Goal: Transaction & Acquisition: Subscribe to service/newsletter

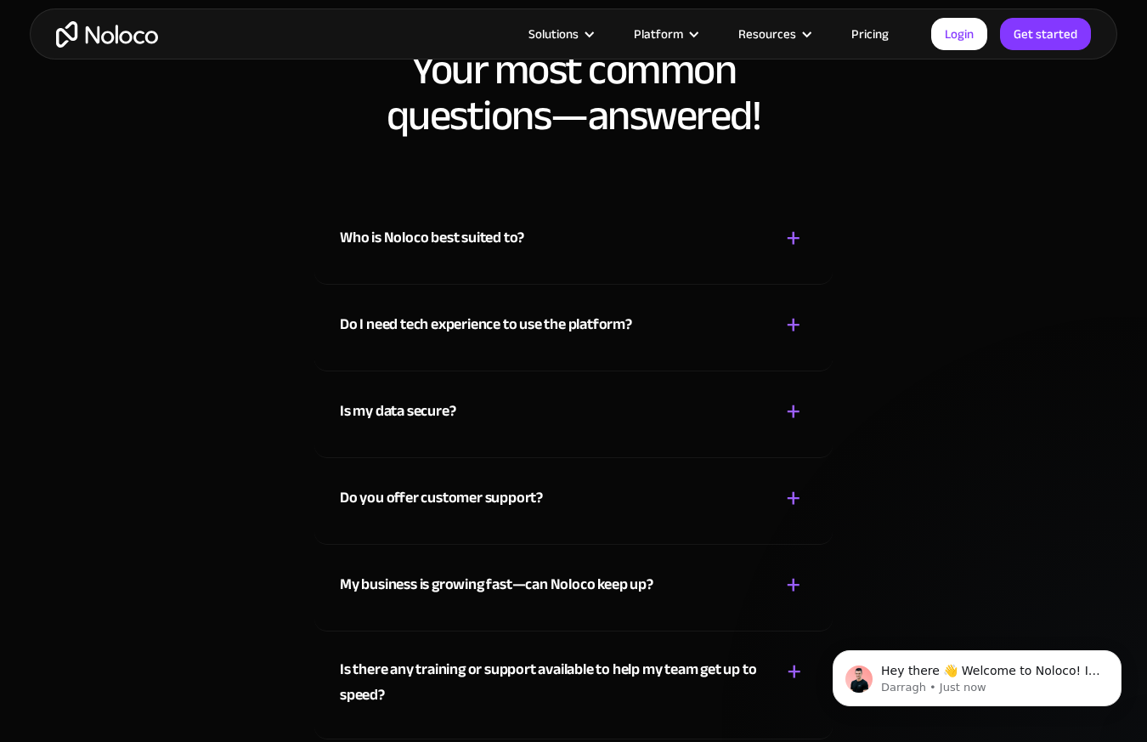
scroll to position [8696, 0]
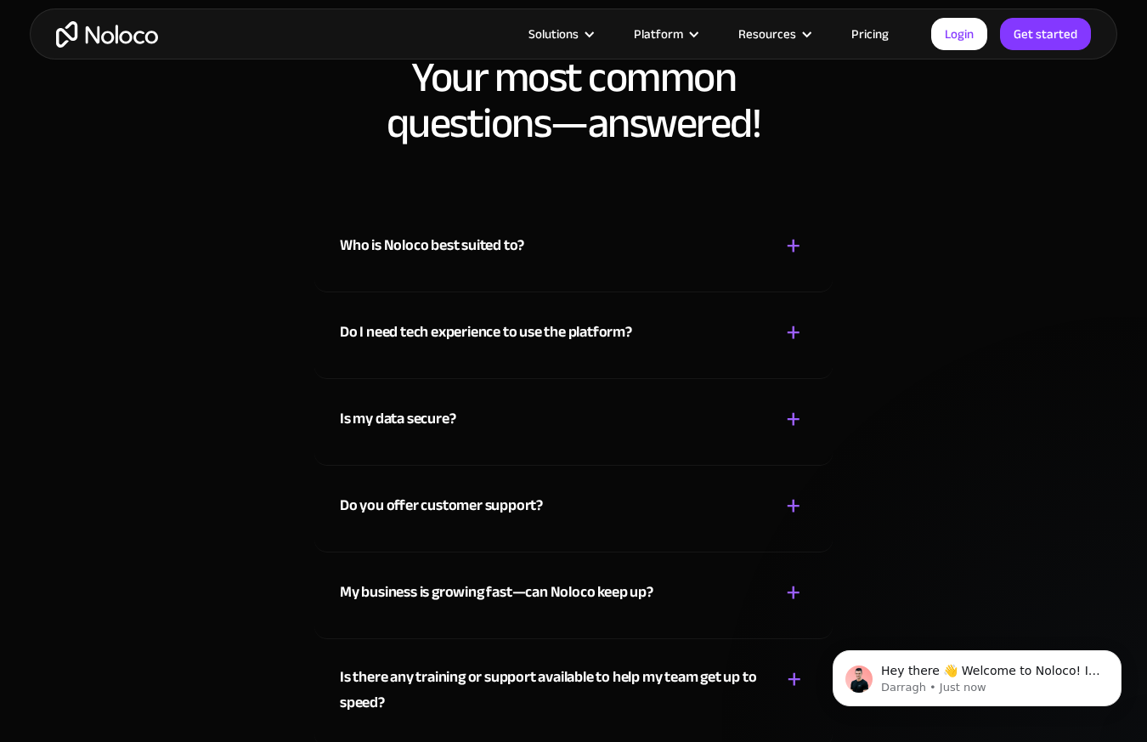
click at [591, 246] on div "Who is Noloco best suited to? + -" at bounding box center [573, 236] width 467 height 60
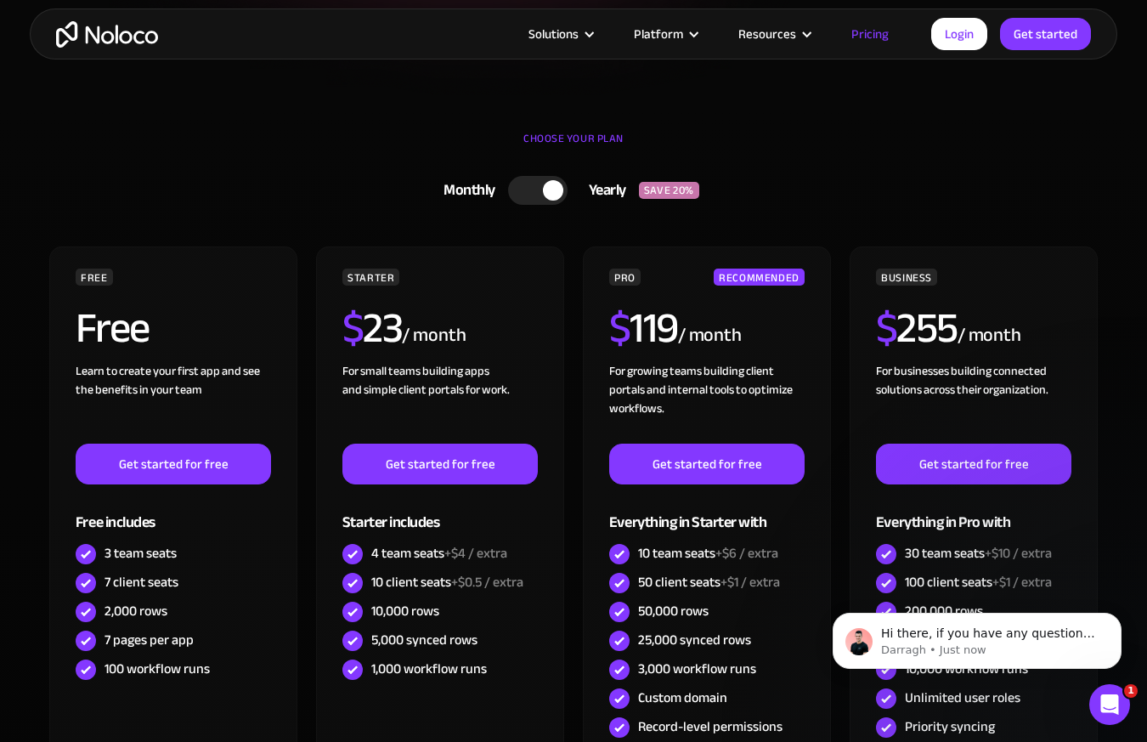
scroll to position [427, 0]
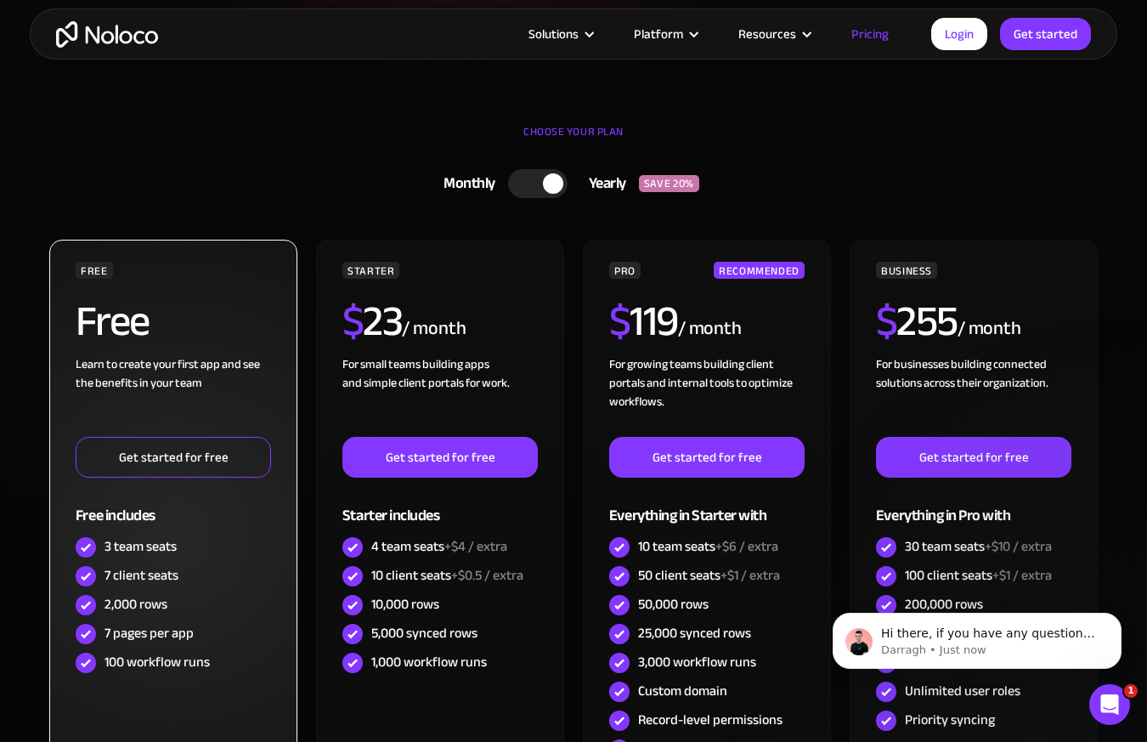
click at [163, 466] on link "Get started for free" at bounding box center [173, 457] width 195 height 41
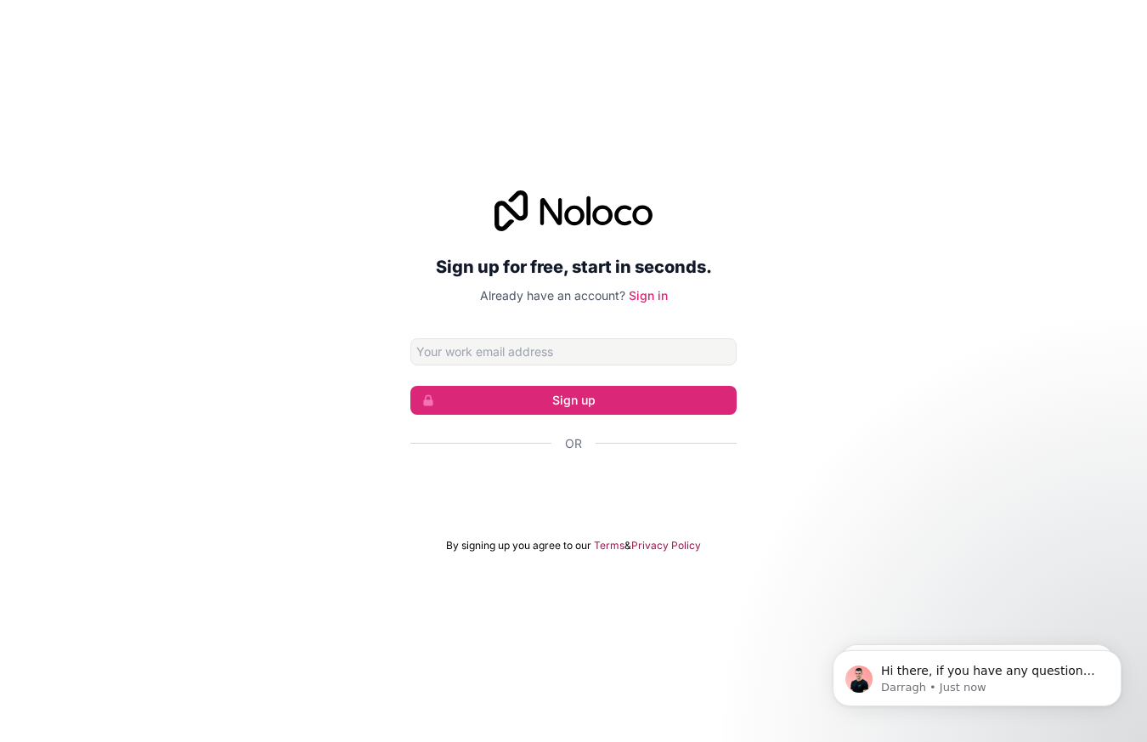
click at [450, 355] on input "Email address" at bounding box center [573, 351] width 326 height 27
type input "[EMAIL_ADDRESS][DOMAIN_NAME]"
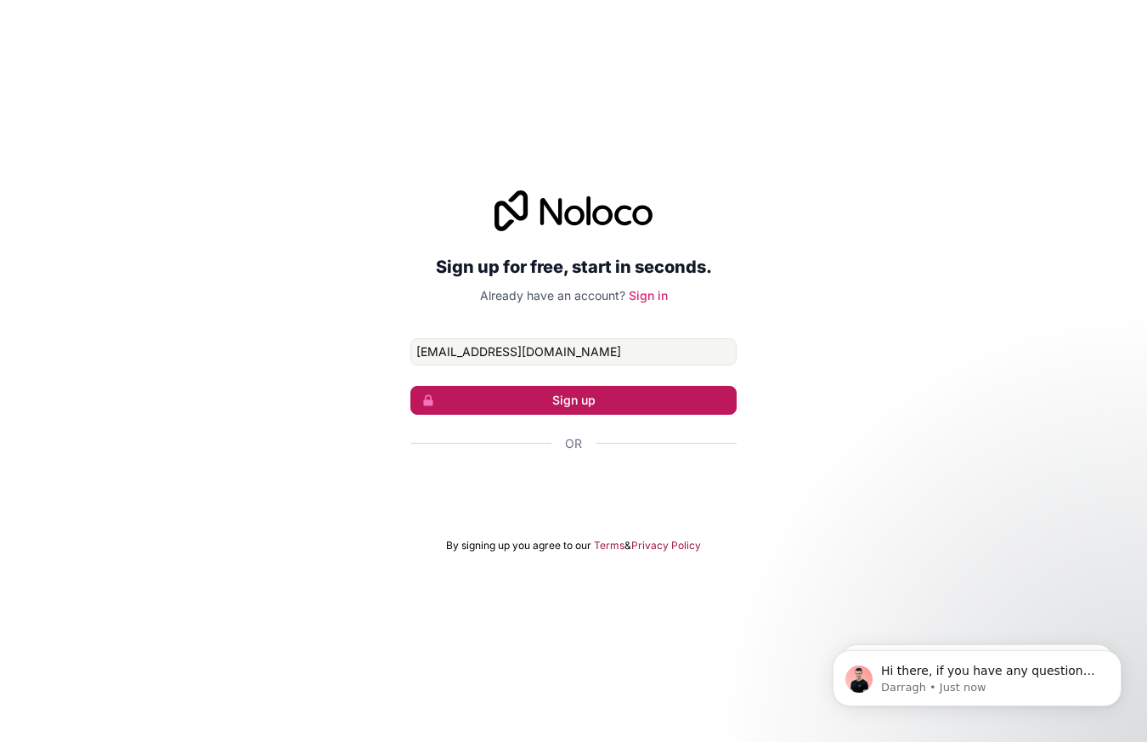
click at [528, 405] on button "Sign up" at bounding box center [573, 400] width 326 height 29
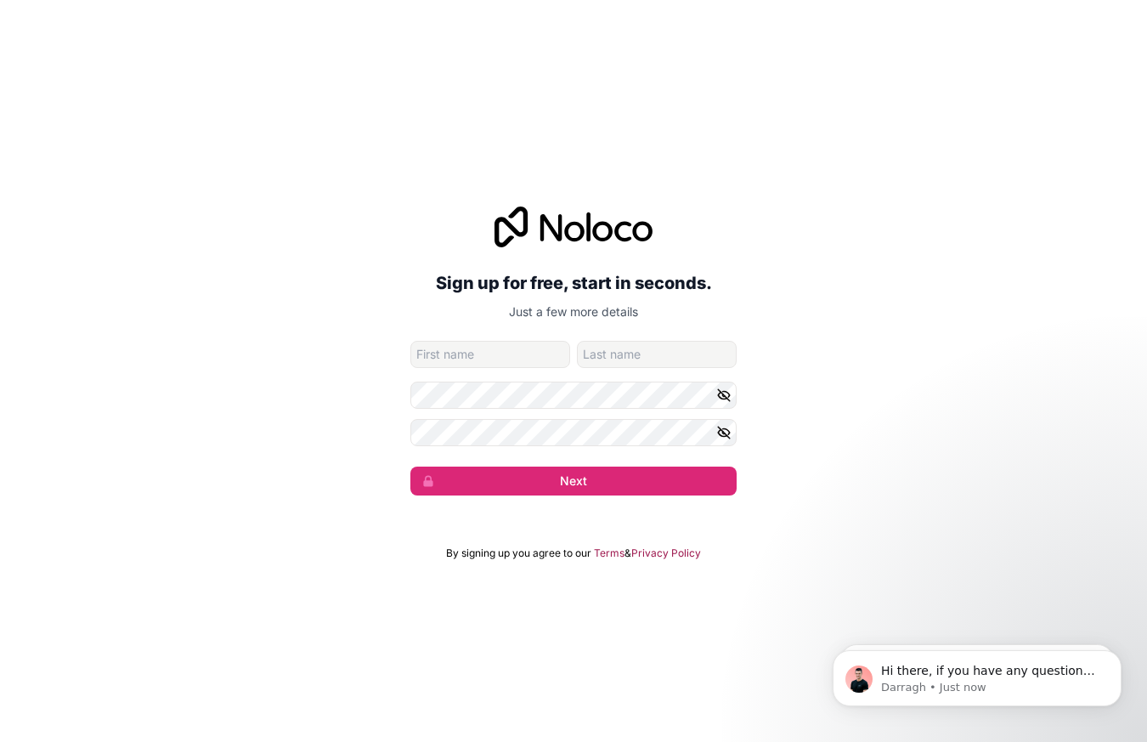
click at [477, 352] on input "given-name" at bounding box center [490, 354] width 160 height 27
type input "[PERSON_NAME]"
click at [394, 423] on div "Sign up for free, start in seconds. Just a few more details [PERSON_NAME][EMAIL…" at bounding box center [573, 351] width 1147 height 336
click at [370, 398] on div "Sign up for free, start in seconds. Just a few more details [PERSON_NAME][EMAIL…" at bounding box center [573, 351] width 1147 height 336
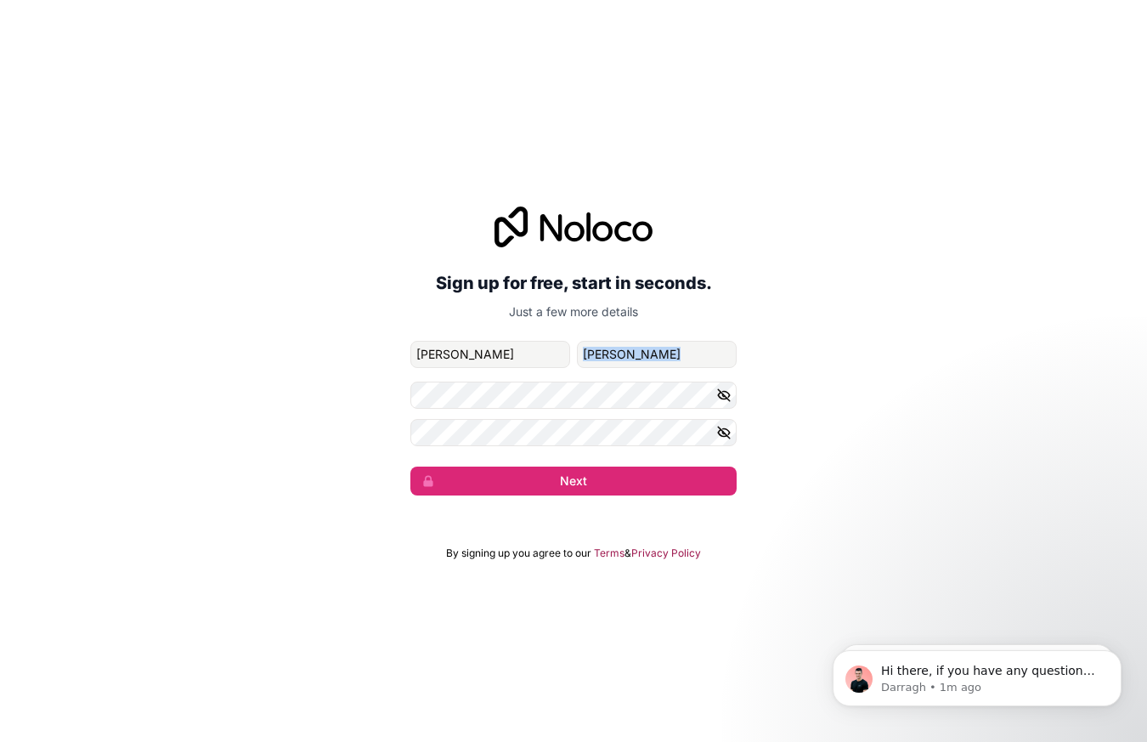
click at [831, 364] on div "Sign up for free, start in seconds. Just a few more details [PERSON_NAME][EMAIL…" at bounding box center [573, 351] width 1147 height 336
click at [565, 480] on button "Next" at bounding box center [573, 480] width 326 height 29
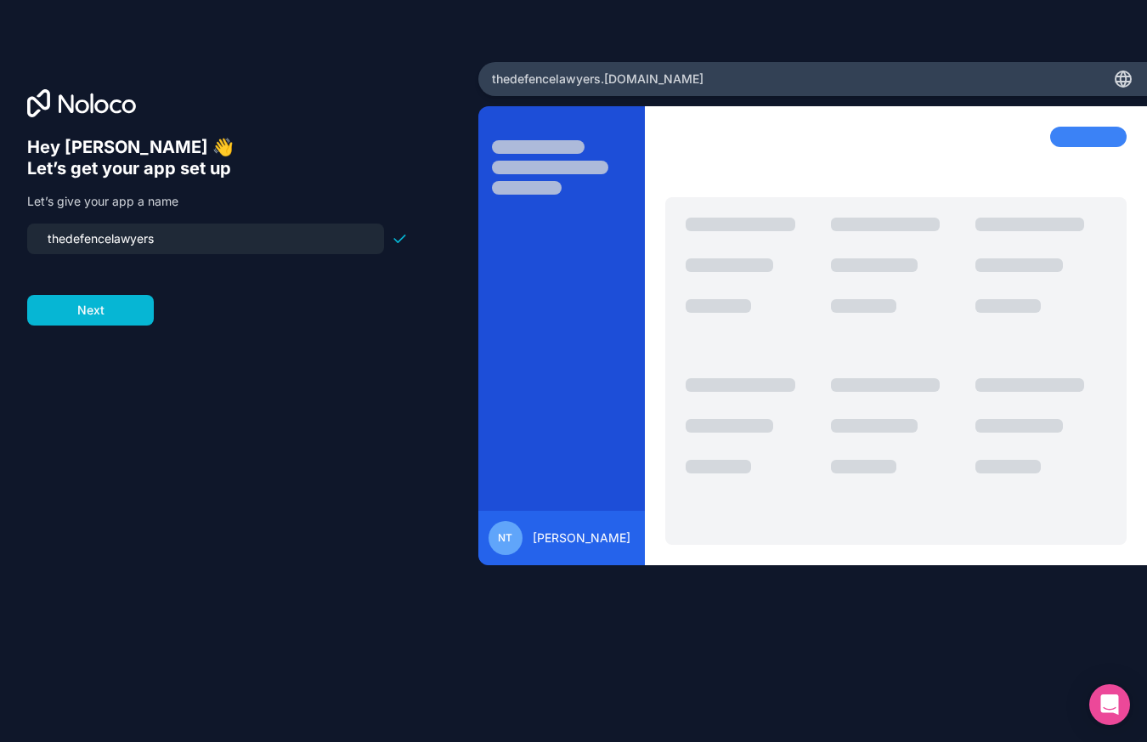
drag, startPoint x: 173, startPoint y: 237, endPoint x: -20, endPoint y: 231, distance: 193.8
click at [0, 231] on html "Hey [PERSON_NAME] 👋 Let’s get your app set up Let’s give your app a name thedef…" at bounding box center [573, 371] width 1147 height 742
type input "the-defence-lawyers"
click at [106, 308] on button "Next" at bounding box center [90, 310] width 127 height 31
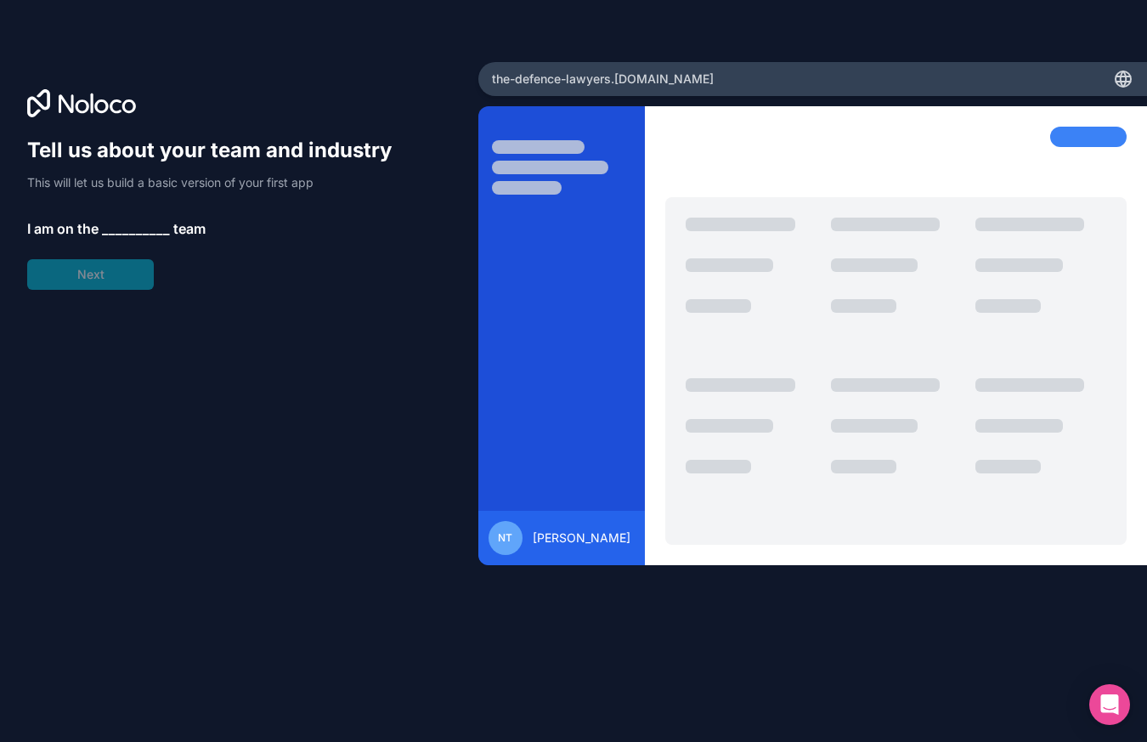
click at [116, 229] on span "__________" at bounding box center [136, 228] width 68 height 20
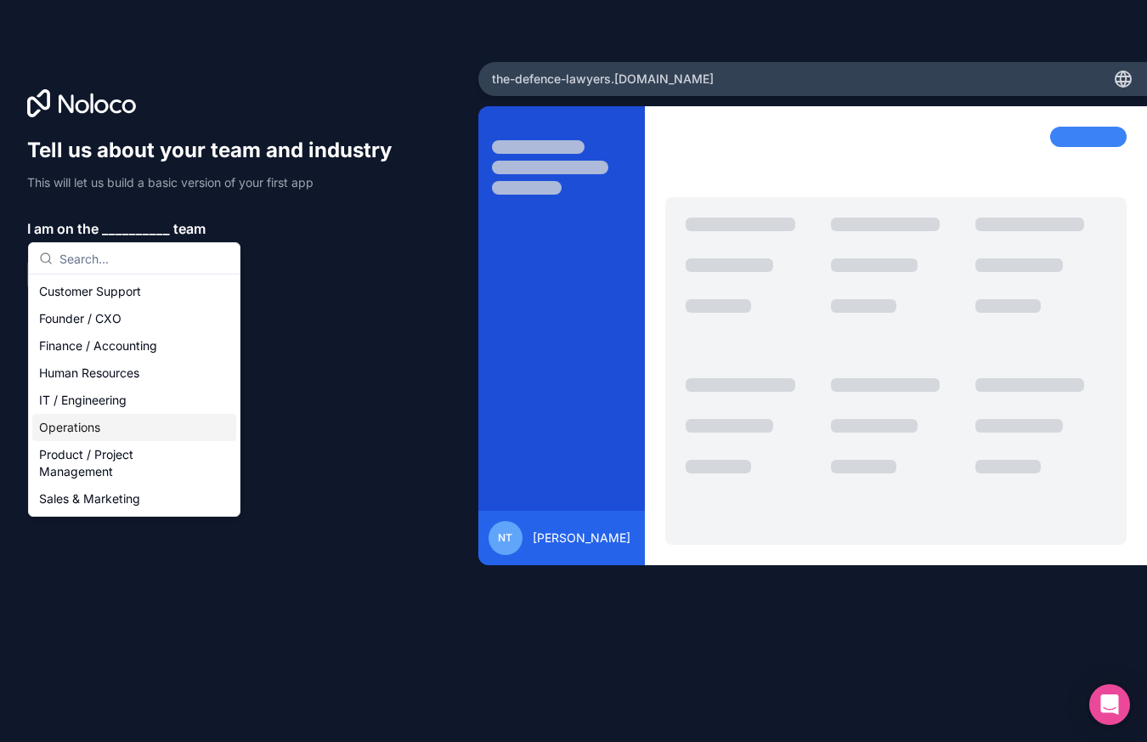
click at [93, 430] on div "Operations" at bounding box center [134, 427] width 204 height 27
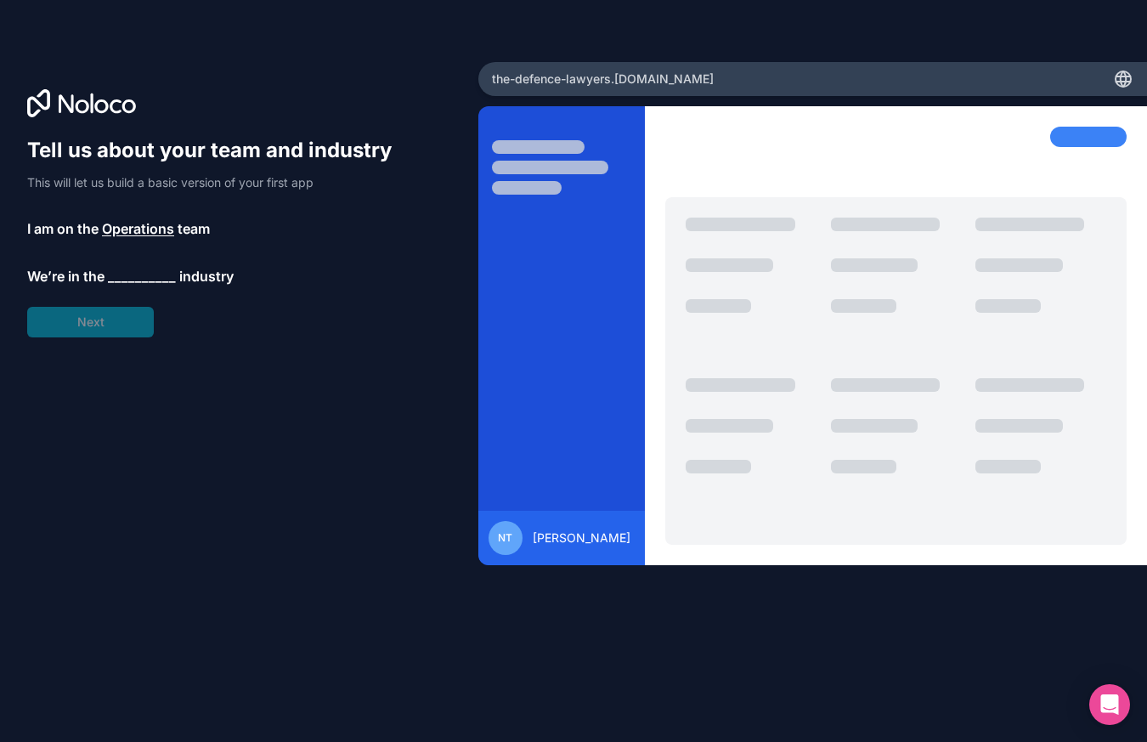
click at [111, 278] on span "__________" at bounding box center [142, 276] width 68 height 20
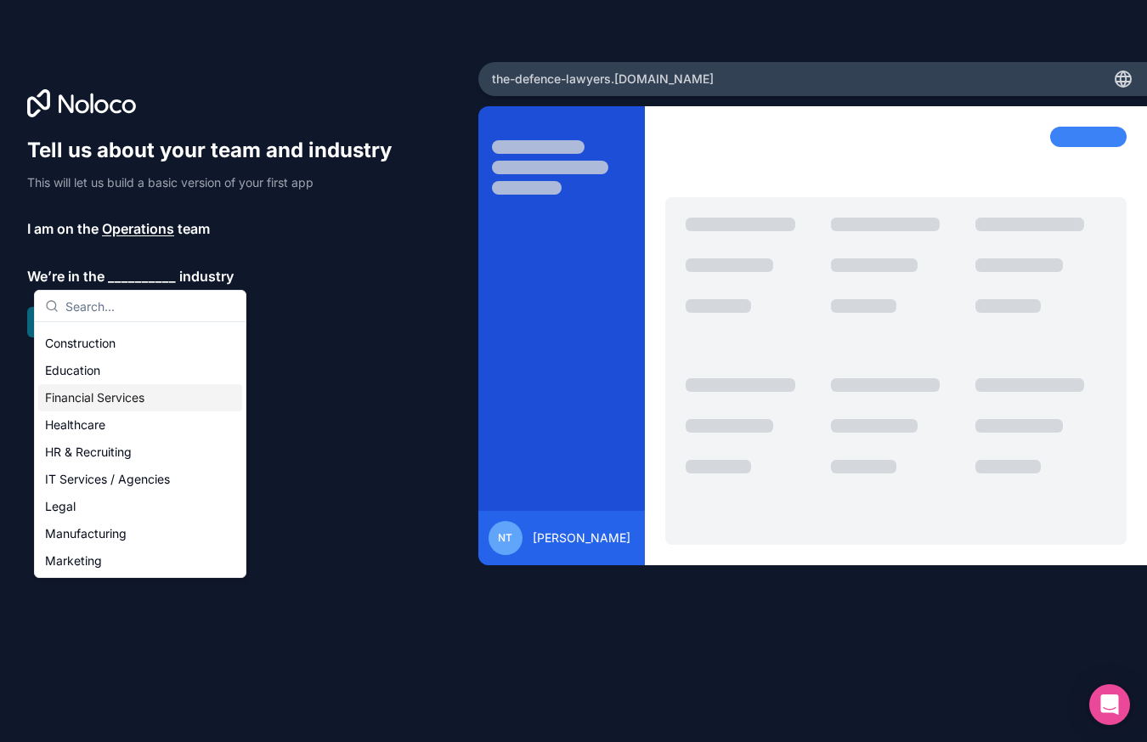
scroll to position [51, 0]
click at [95, 506] on div "Legal" at bounding box center [140, 505] width 204 height 27
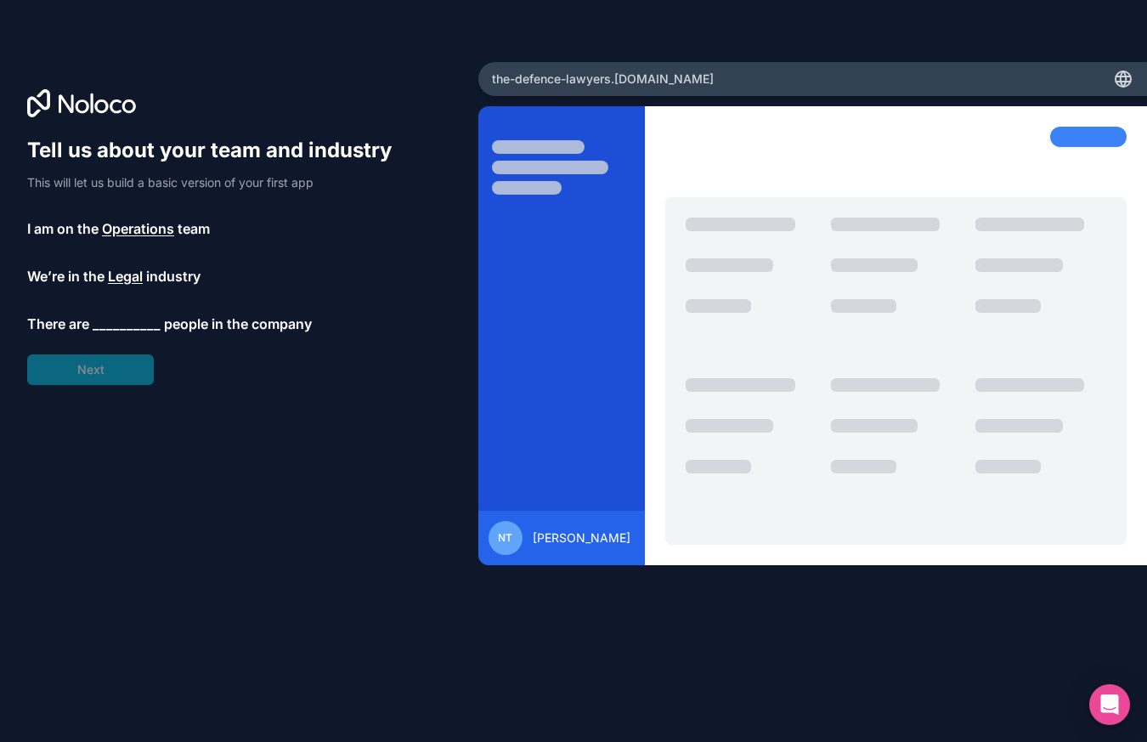
click at [116, 319] on span "__________" at bounding box center [127, 323] width 68 height 20
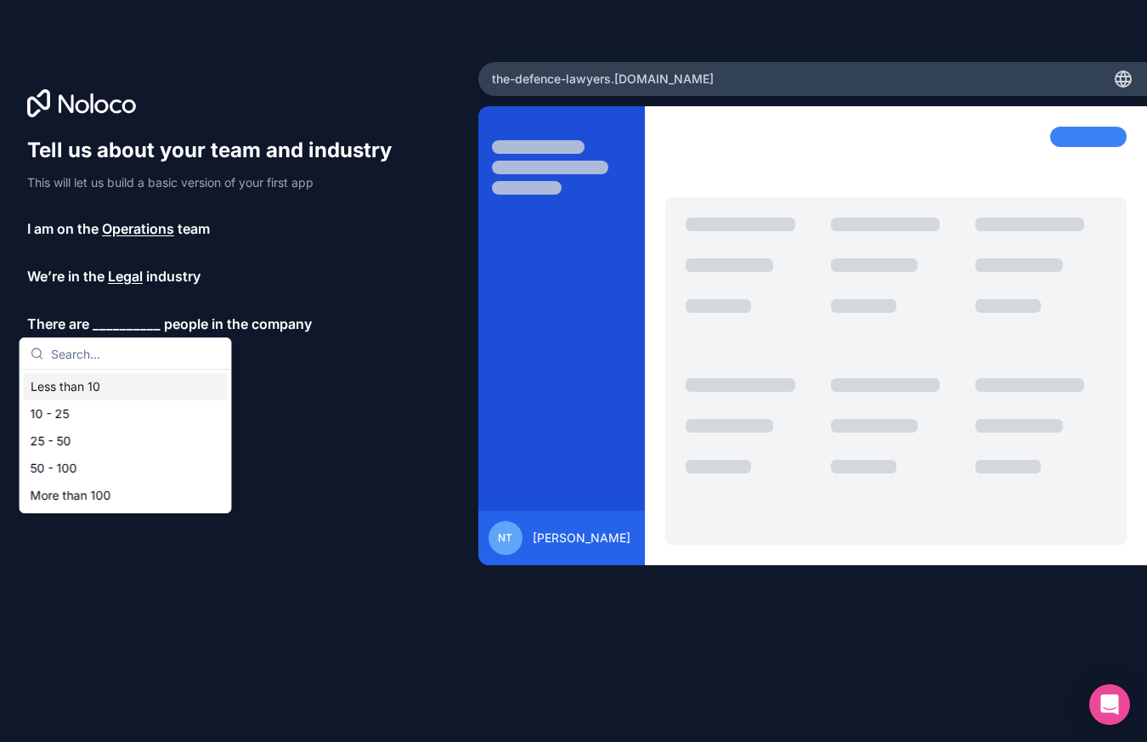
click at [108, 391] on div "Less than 10" at bounding box center [126, 386] width 204 height 27
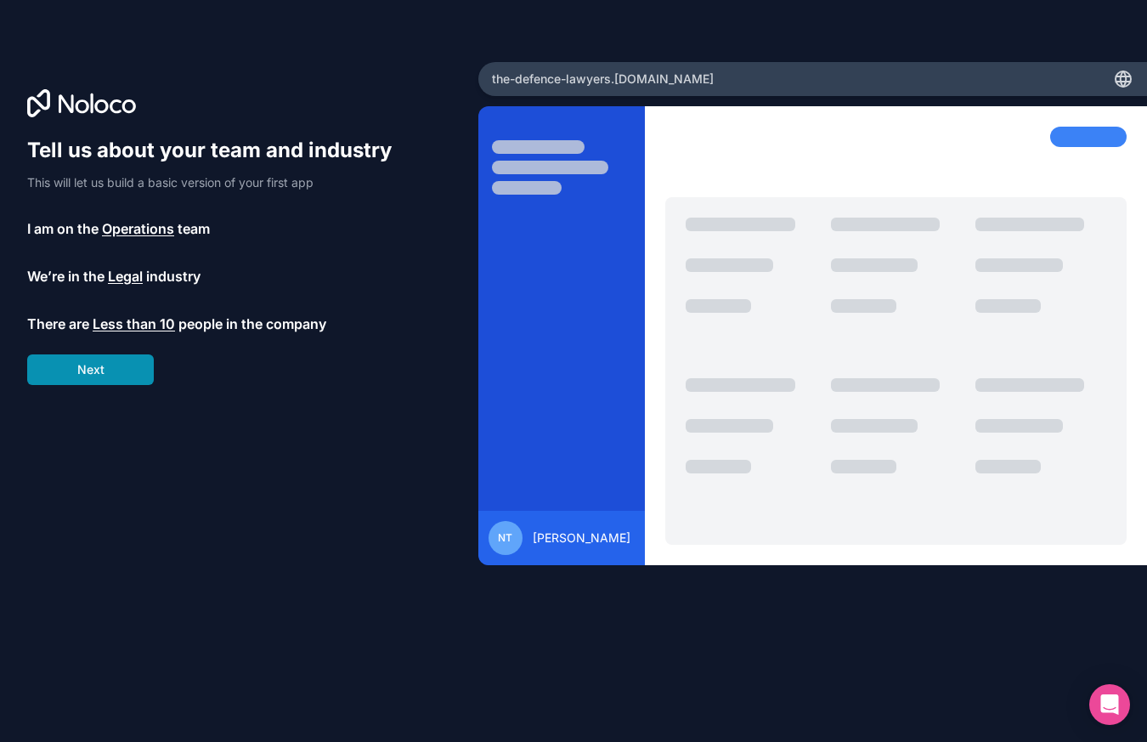
click at [90, 372] on button "Next" at bounding box center [90, 369] width 127 height 31
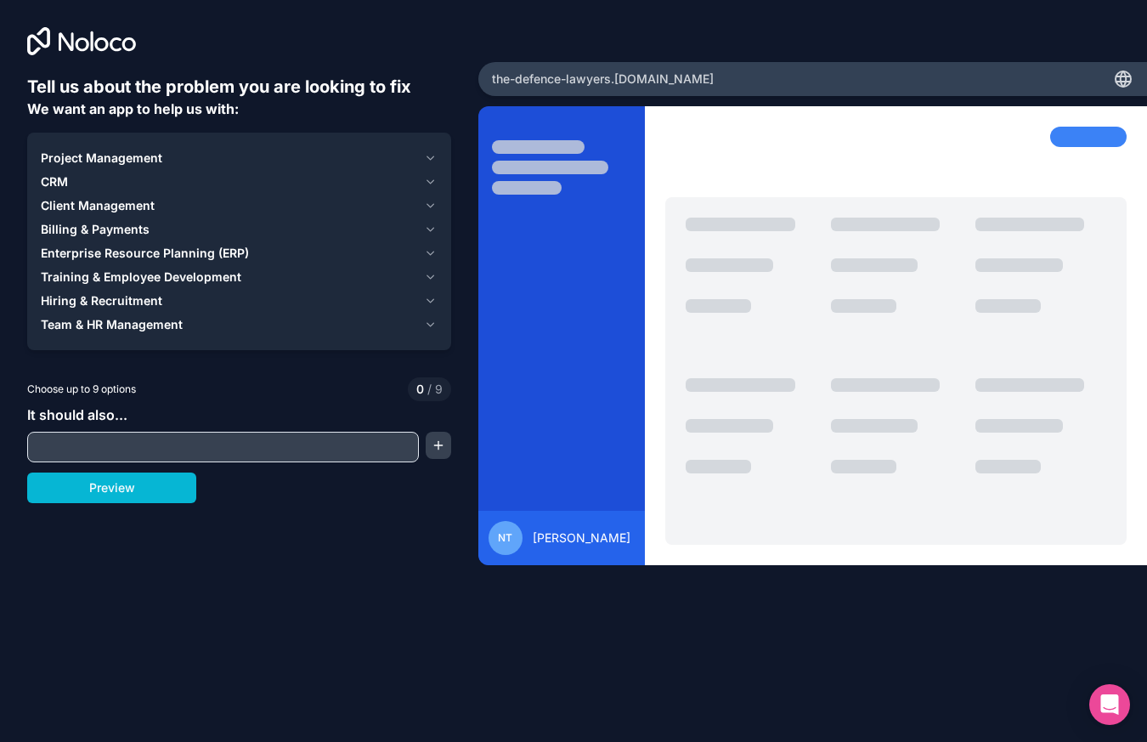
click at [421, 155] on button "Project Management" at bounding box center [239, 158] width 397 height 24
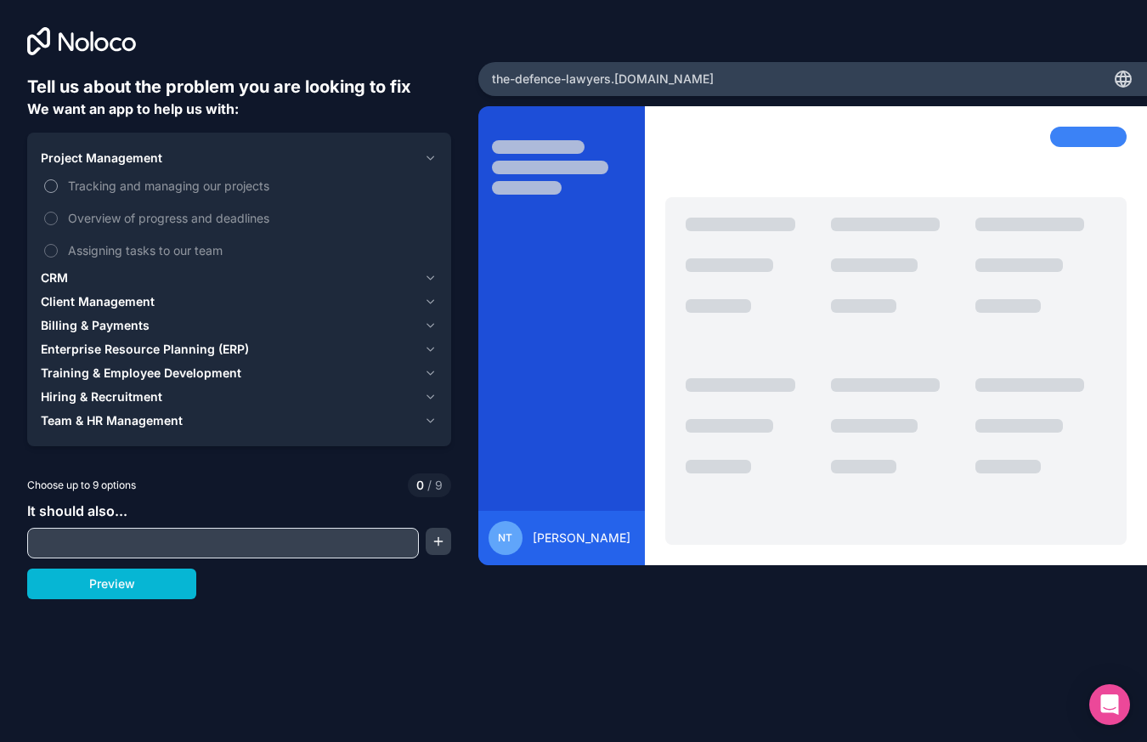
click at [63, 187] on label "Tracking and managing our projects" at bounding box center [239, 185] width 397 height 31
click at [58, 187] on button "Tracking and managing our projects" at bounding box center [51, 186] width 14 height 14
click at [64, 217] on label "Overview of progress and deadlines" at bounding box center [239, 217] width 397 height 31
click at [58, 217] on button "Overview of progress and deadlines" at bounding box center [51, 219] width 14 height 14
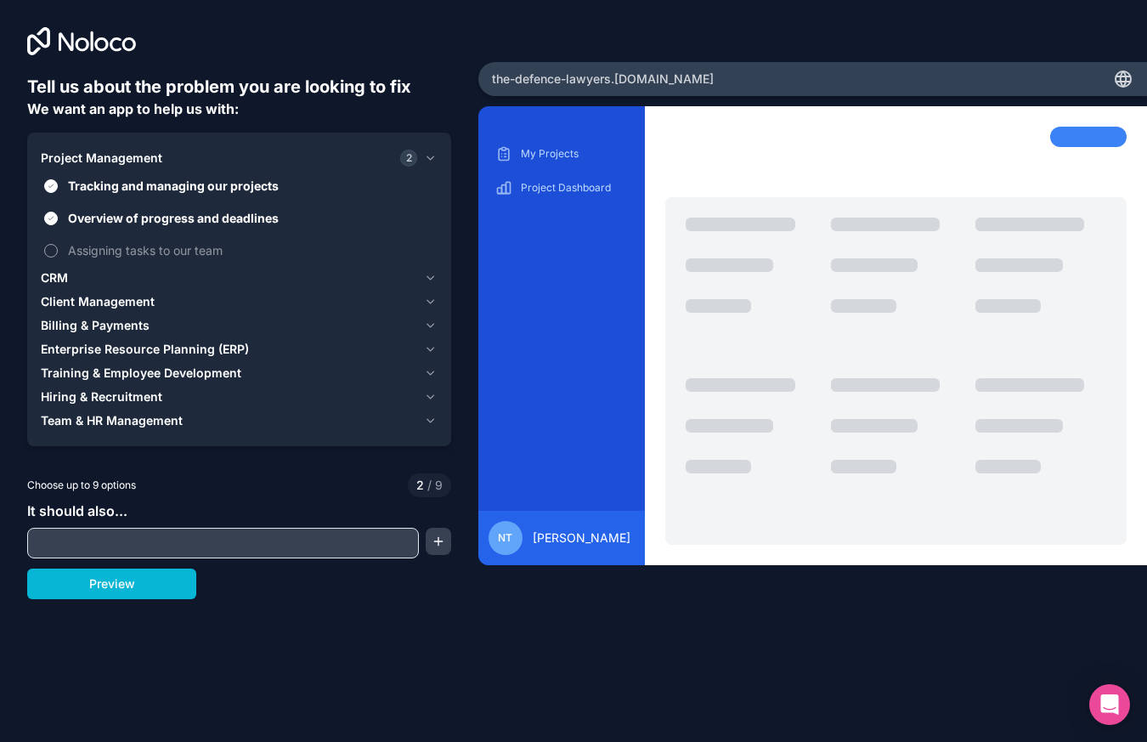
click at [61, 249] on label "Assigning tasks to our team" at bounding box center [239, 249] width 397 height 31
click at [58, 249] on button "Assigning tasks to our team" at bounding box center [51, 251] width 14 height 14
click at [70, 274] on div "CRM" at bounding box center [229, 277] width 376 height 17
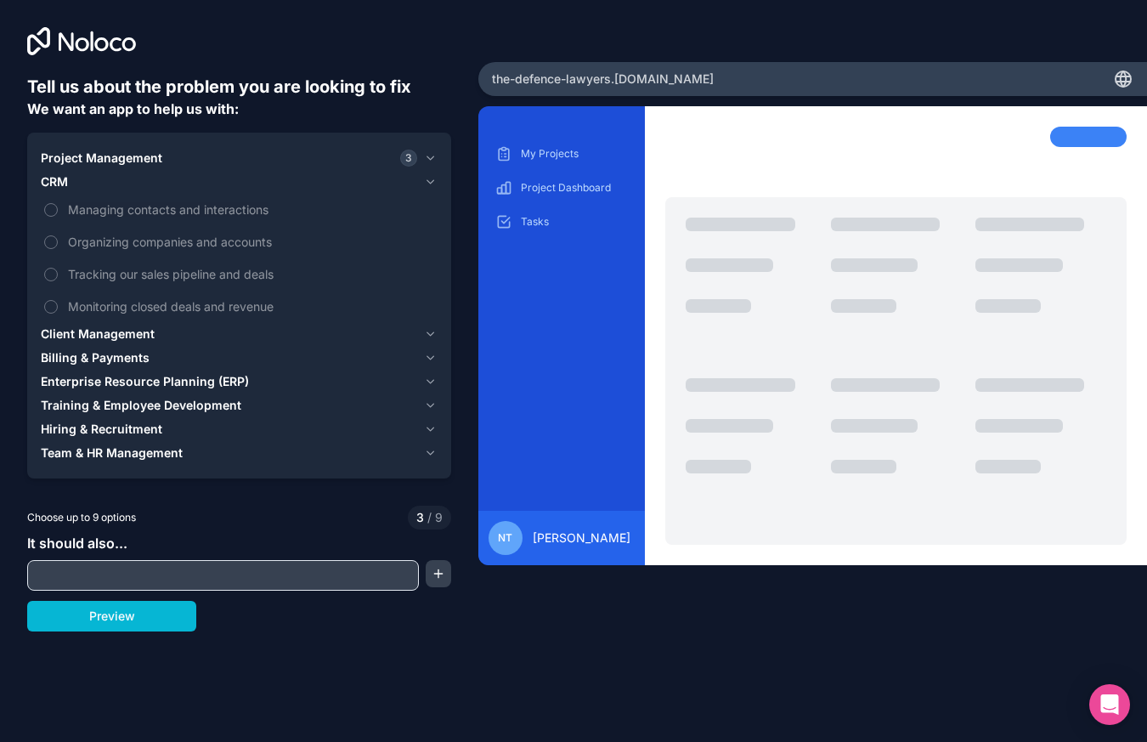
click at [93, 334] on span "Client Management" at bounding box center [98, 333] width 114 height 17
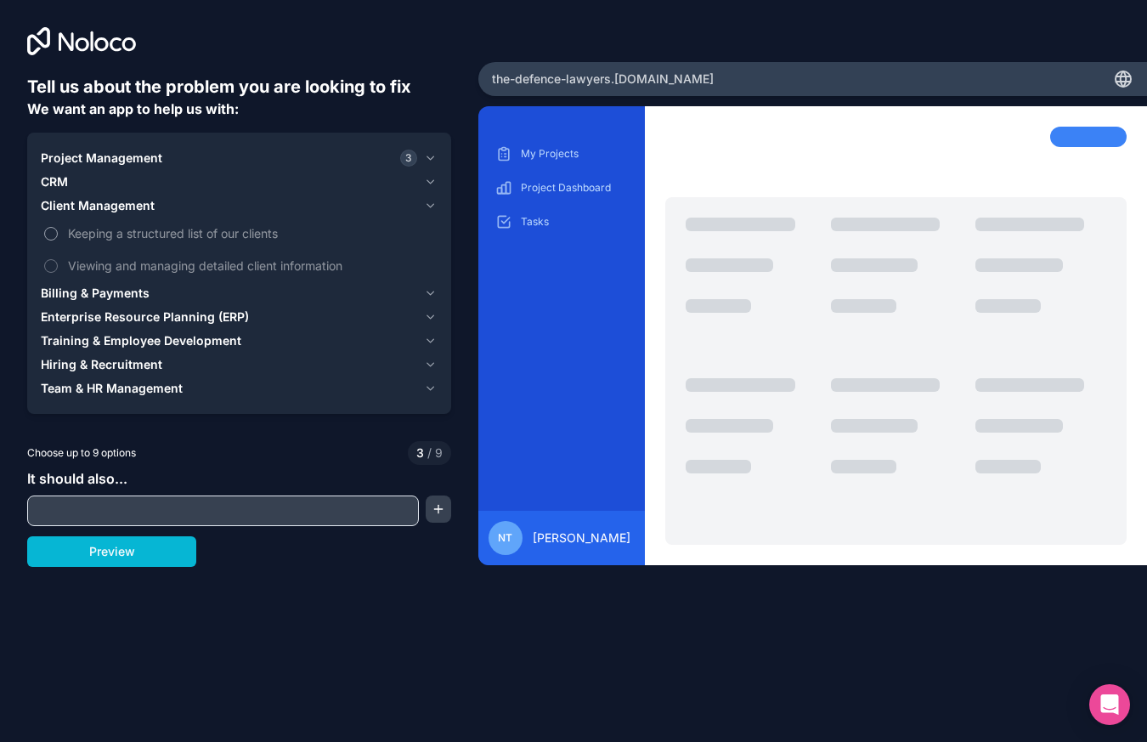
click at [144, 233] on span "Keeping a structured list of our clients" at bounding box center [251, 233] width 366 height 18
click at [58, 233] on button "Keeping a structured list of our clients" at bounding box center [51, 234] width 14 height 14
click at [153, 264] on span "Viewing and managing detailed client information" at bounding box center [251, 266] width 366 height 18
click at [58, 264] on button "Viewing and managing detailed client information" at bounding box center [51, 266] width 14 height 14
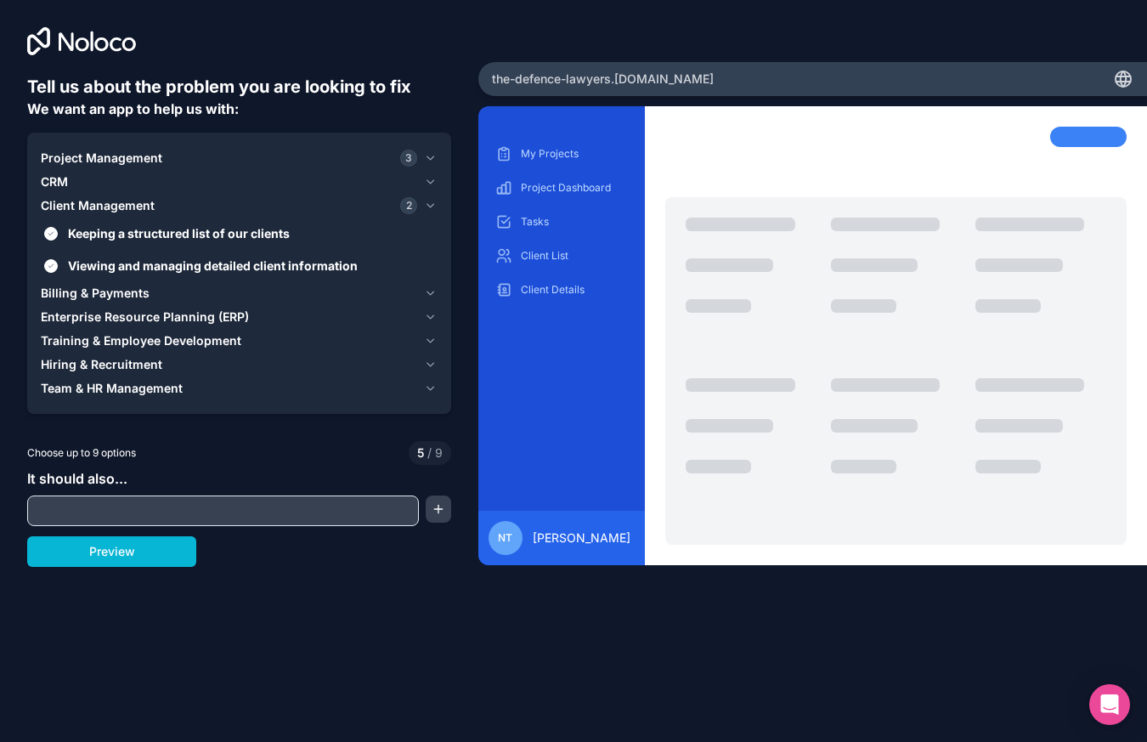
click at [131, 292] on span "Billing & Payments" at bounding box center [95, 293] width 109 height 17
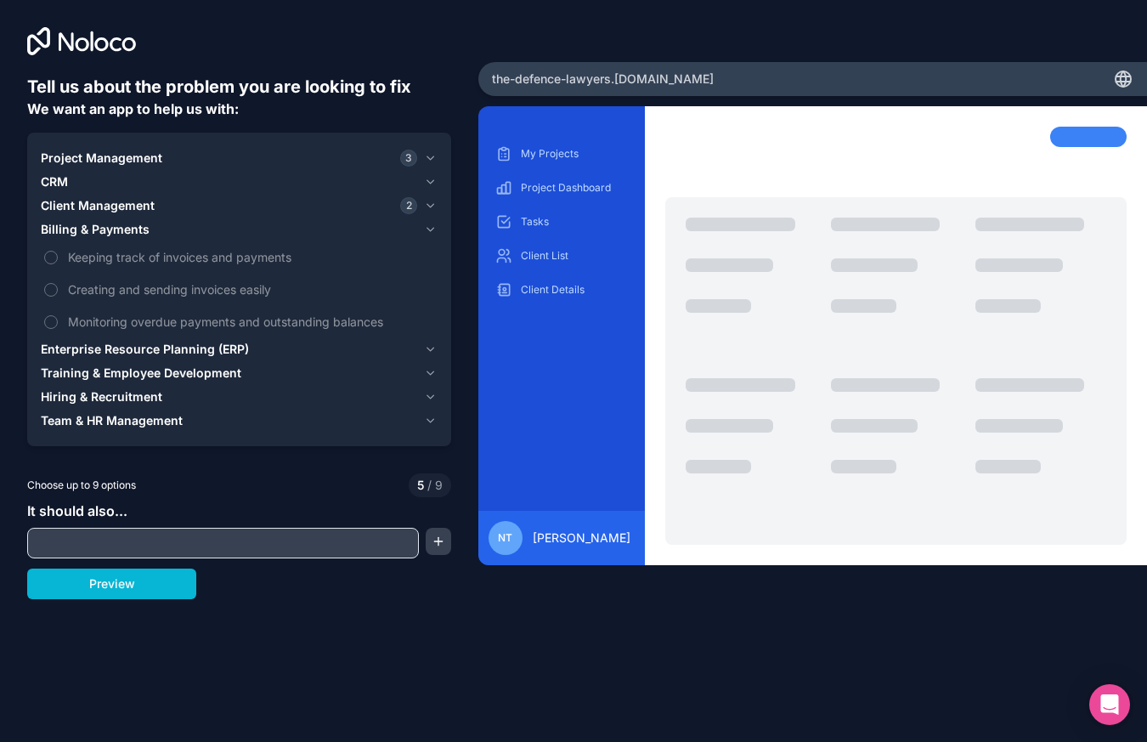
click at [141, 346] on span "Enterprise Resource Planning (ERP)" at bounding box center [145, 349] width 208 height 17
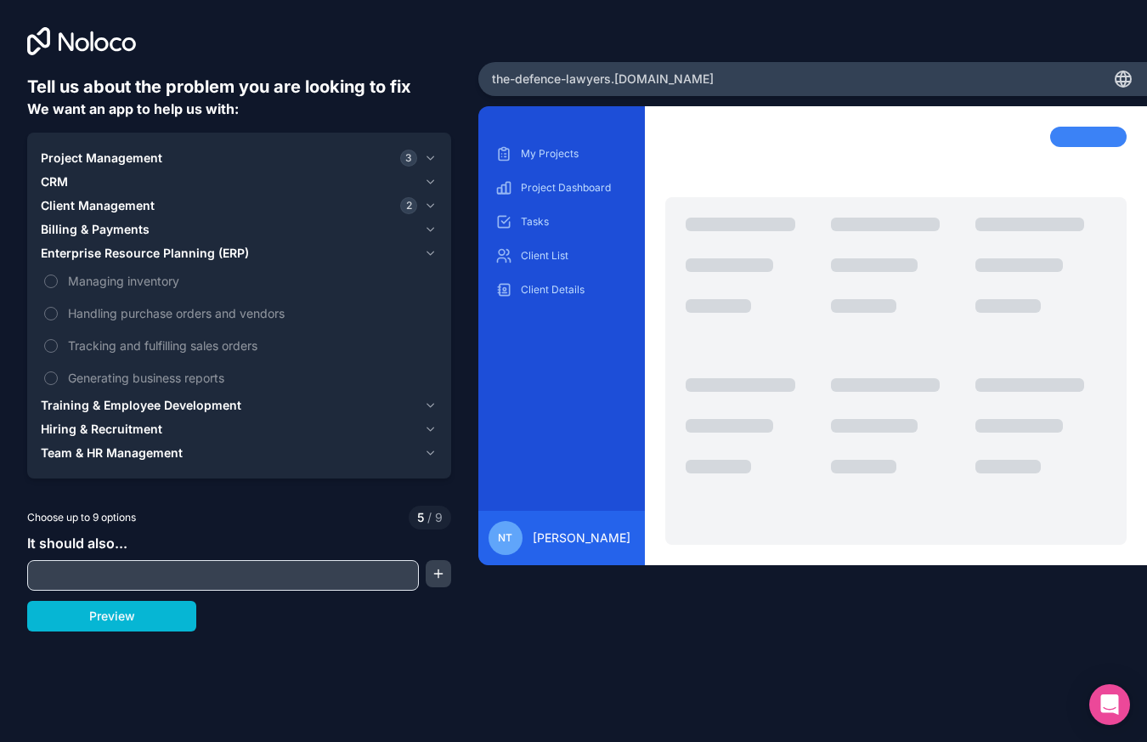
click at [152, 399] on span "Training & Employee Development" at bounding box center [141, 405] width 200 height 17
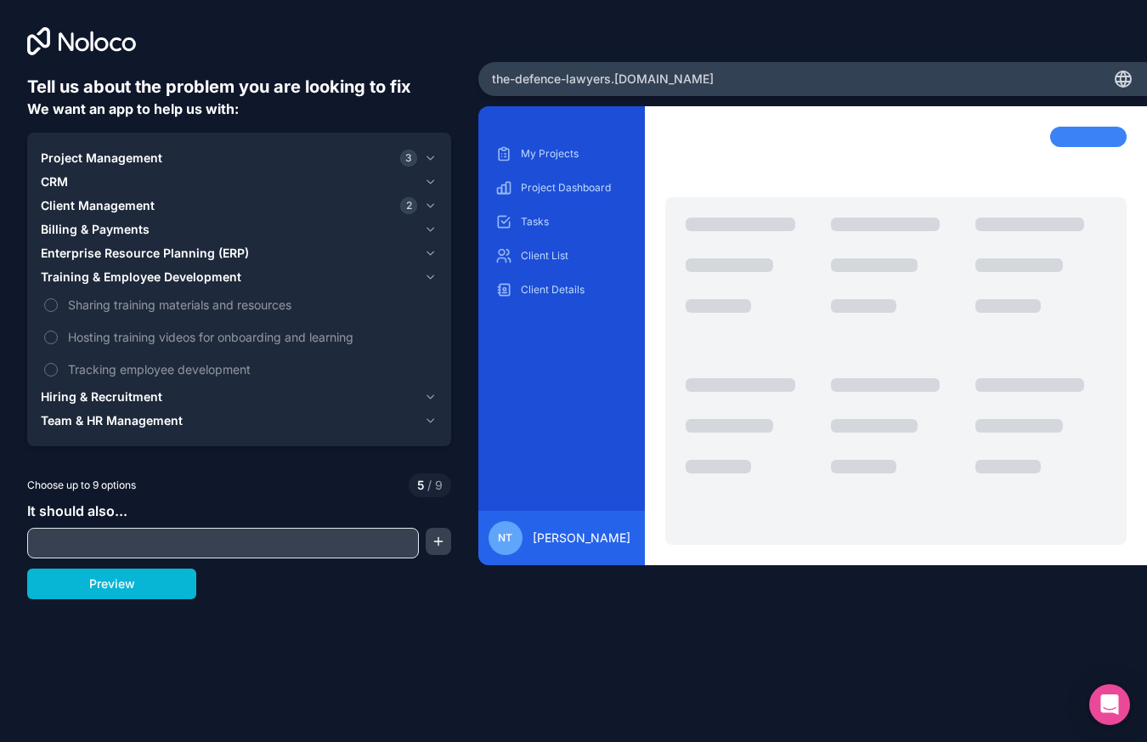
click at [136, 391] on span "Hiring & Recruitment" at bounding box center [101, 396] width 121 height 17
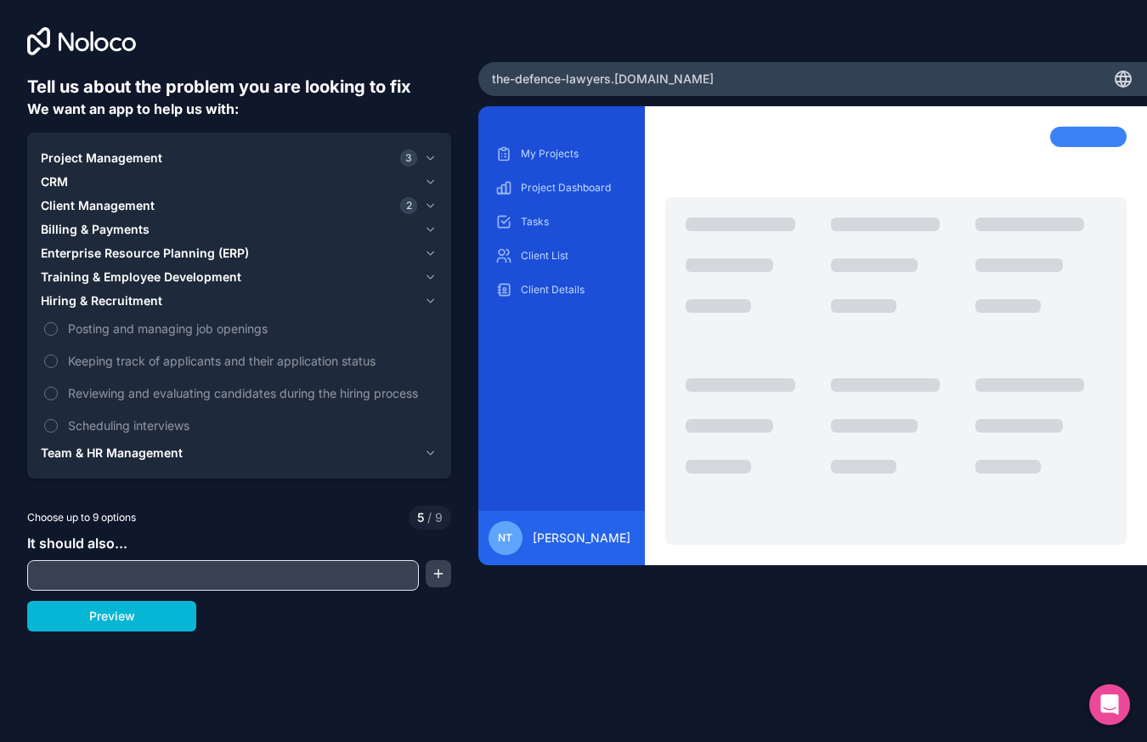
click at [152, 448] on span "Team & HR Management" at bounding box center [112, 452] width 142 height 17
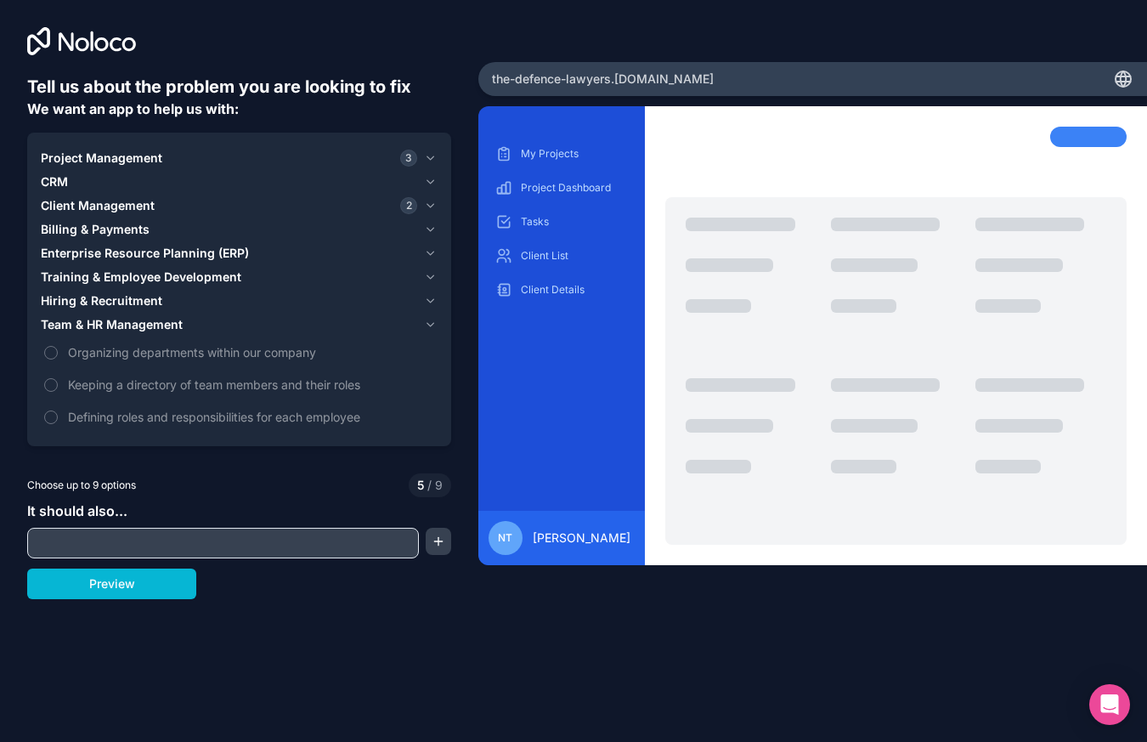
click at [168, 495] on div "Choose up to 9 options 5 / 9" at bounding box center [239, 485] width 424 height 24
click at [134, 157] on span "Project Management" at bounding box center [101, 158] width 121 height 17
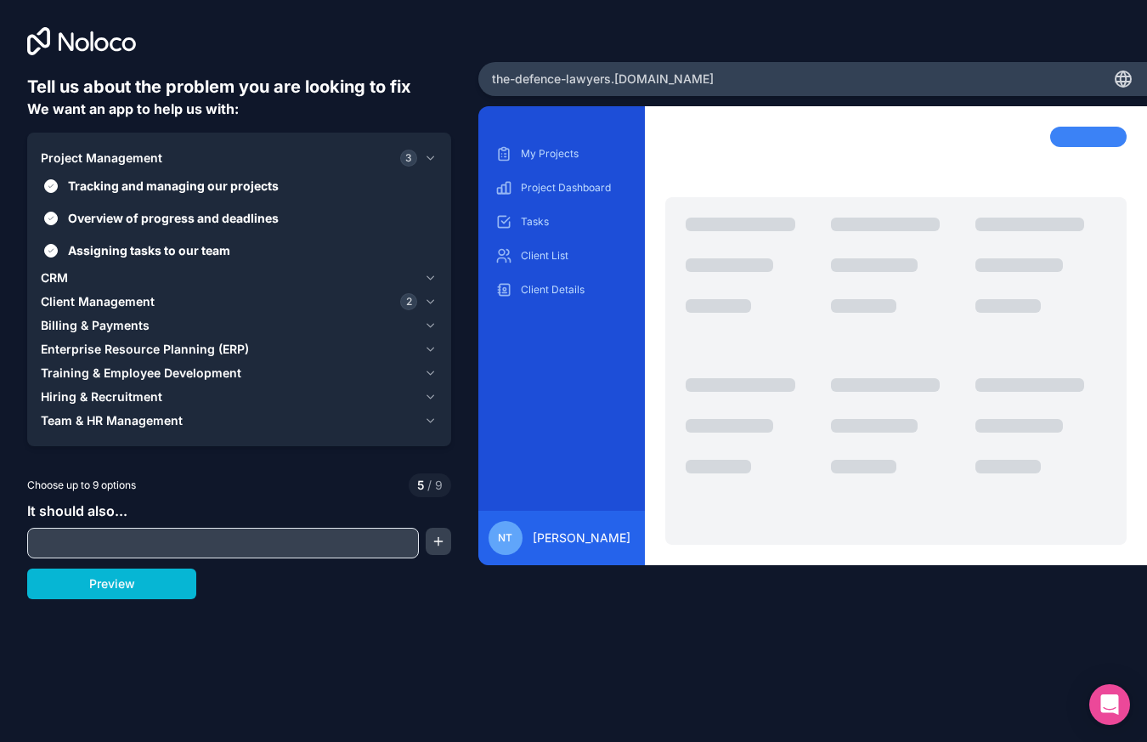
click at [80, 272] on div "CRM" at bounding box center [229, 277] width 376 height 17
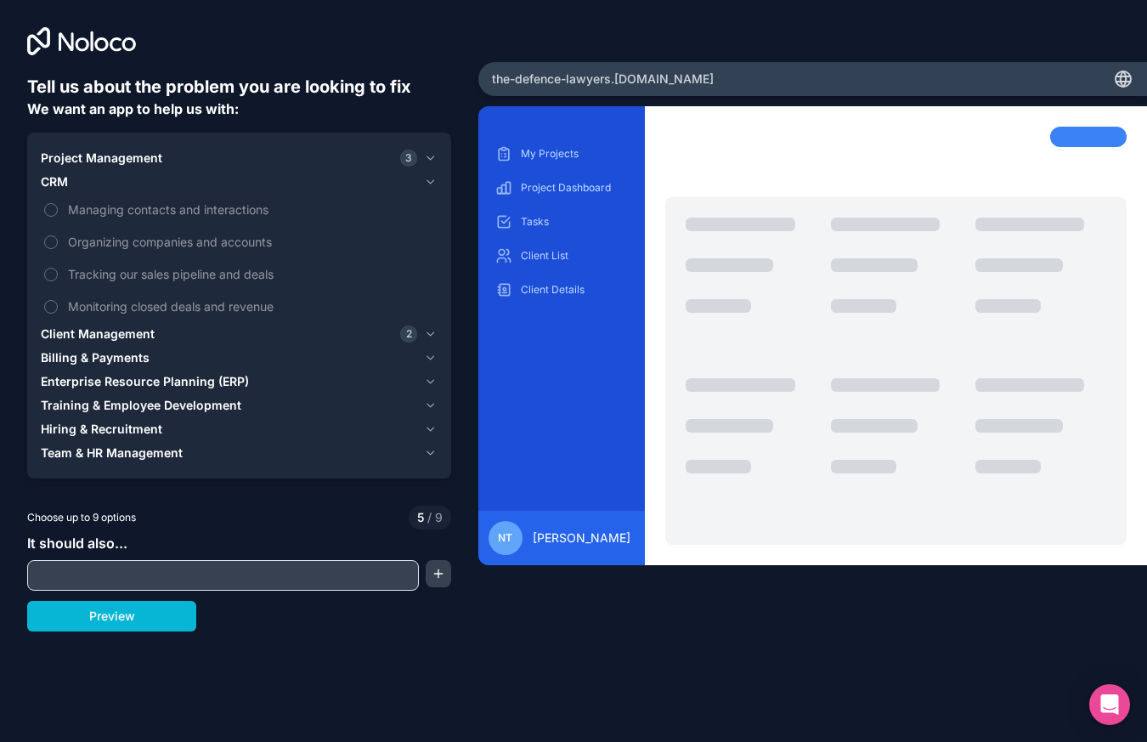
click at [126, 338] on span "Client Management" at bounding box center [98, 333] width 114 height 17
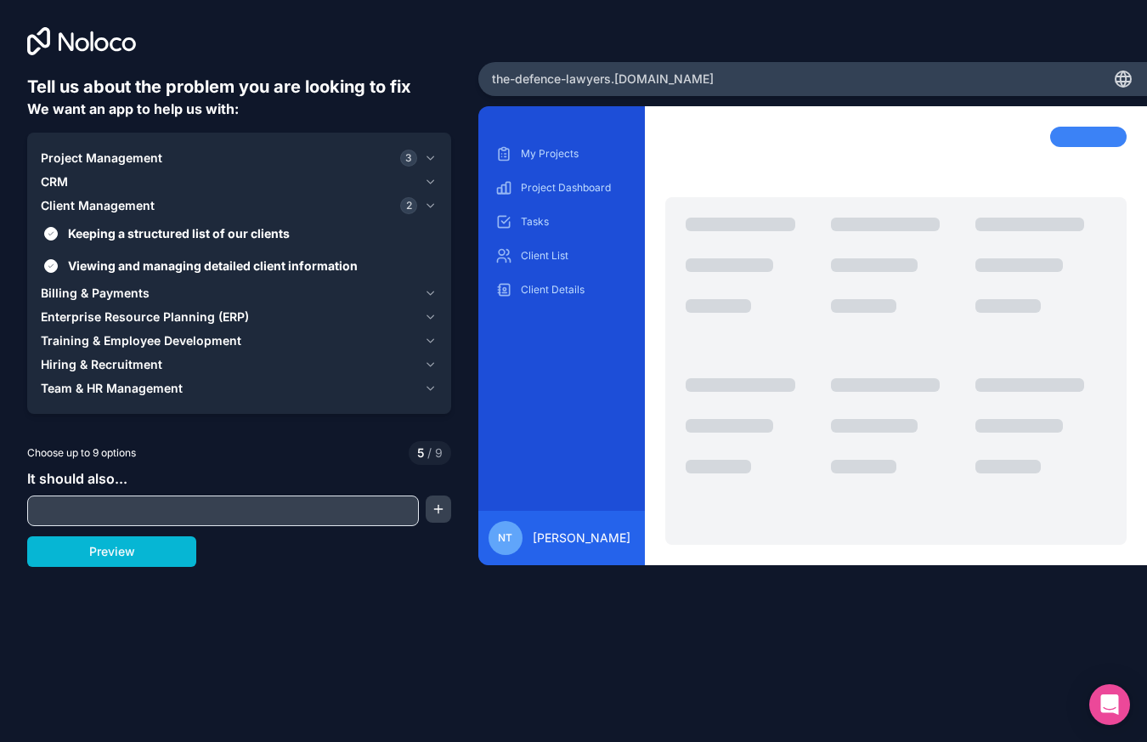
click at [133, 293] on span "Billing & Payments" at bounding box center [95, 293] width 109 height 17
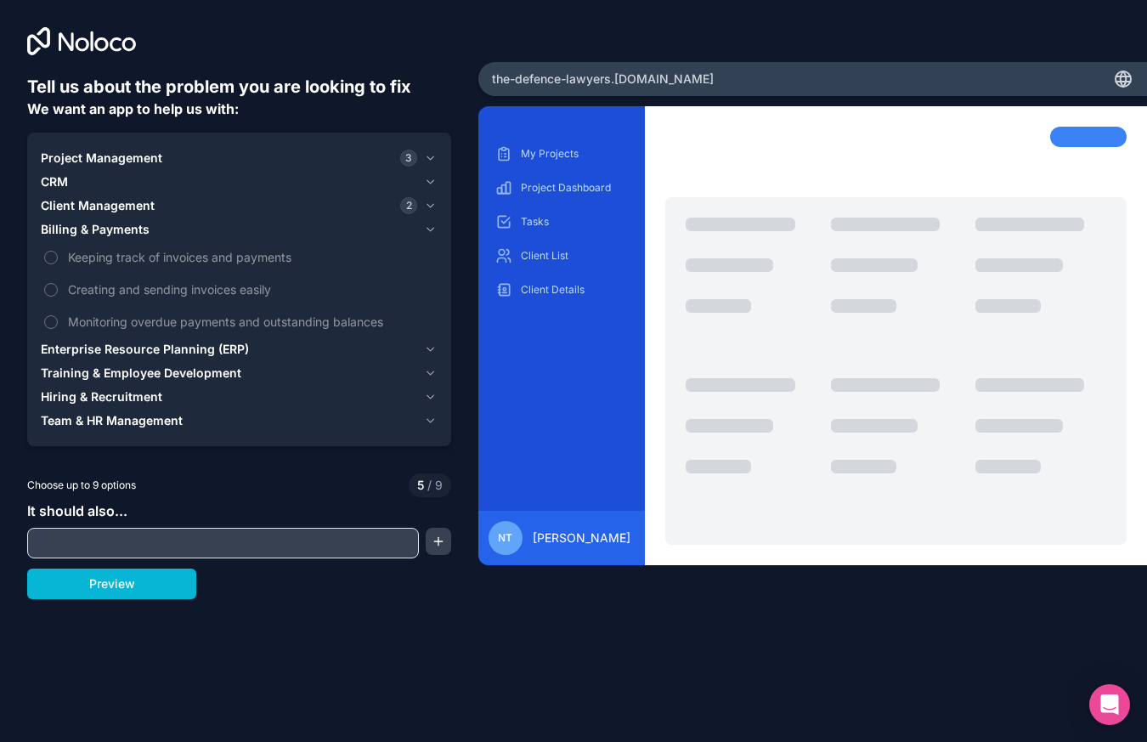
click at [140, 349] on span "Enterprise Resource Planning (ERP)" at bounding box center [145, 349] width 208 height 17
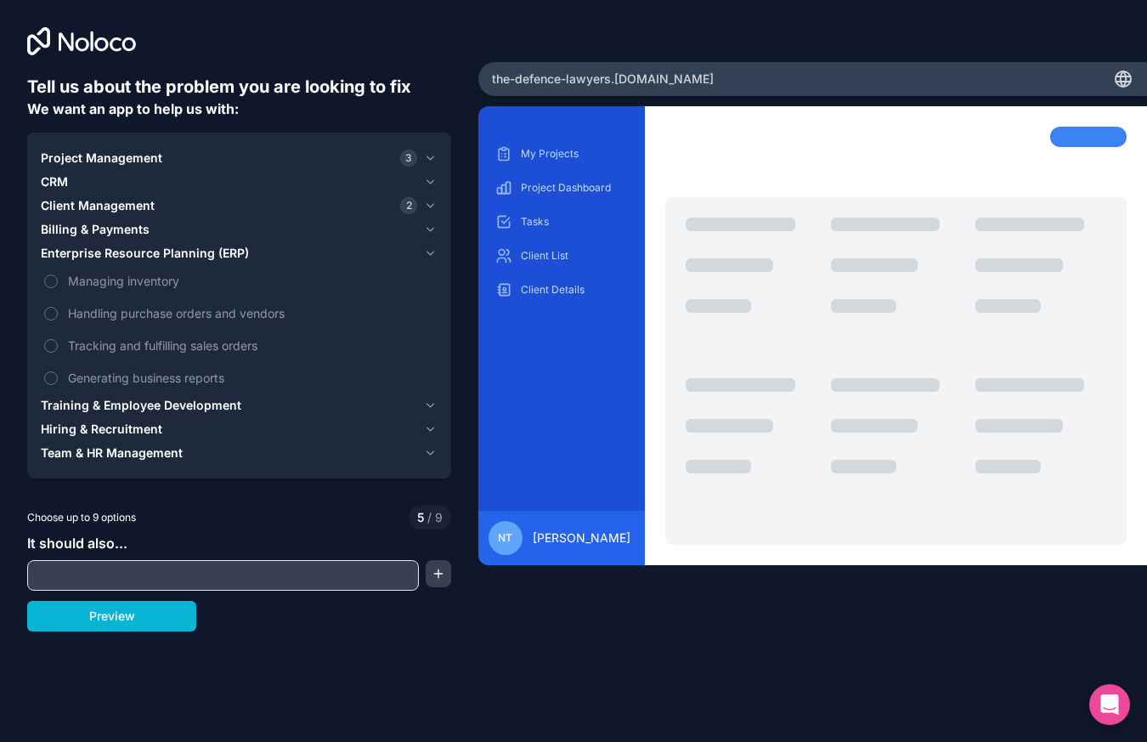
click at [143, 406] on span "Training & Employee Development" at bounding box center [141, 405] width 200 height 17
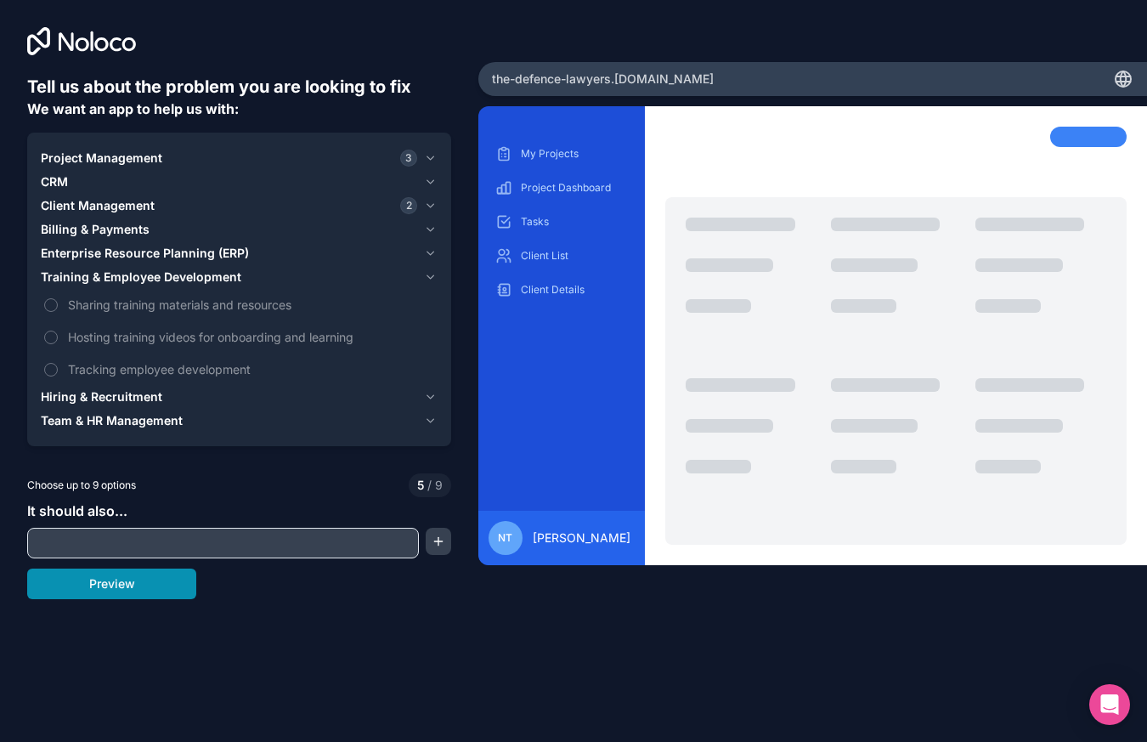
click at [136, 574] on button "Preview" at bounding box center [111, 583] width 169 height 31
